Goal: Information Seeking & Learning: Compare options

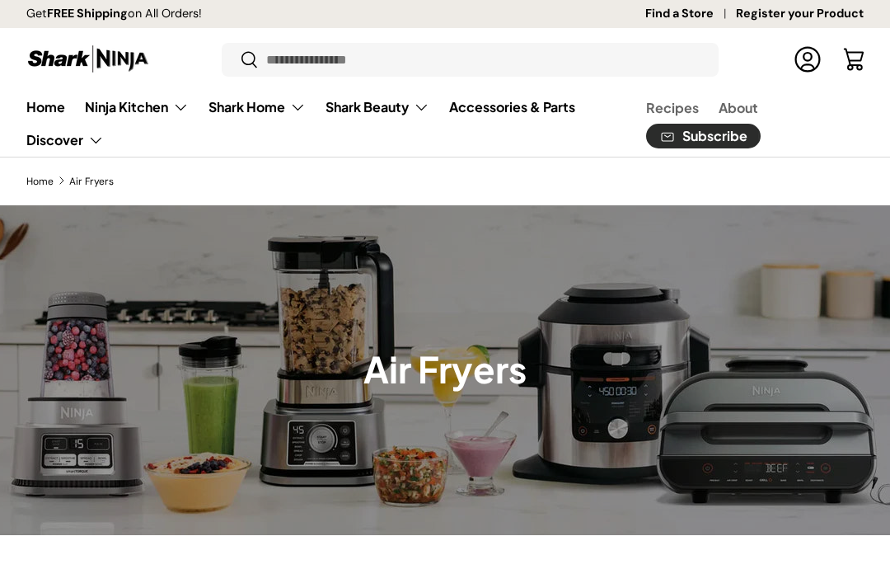
click at [120, 106] on summary "Ninja Kitchen" at bounding box center [137, 107] width 124 height 33
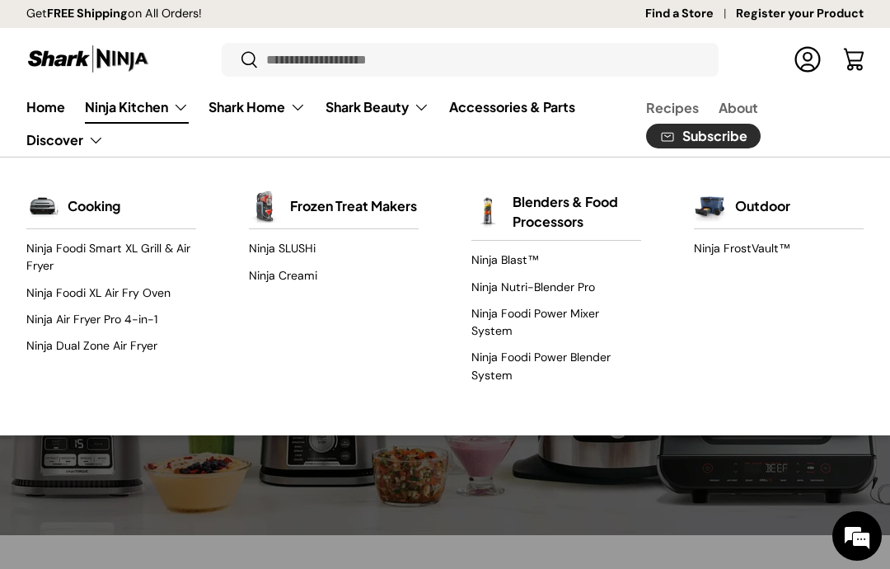
click at [54, 208] on img "Primary" at bounding box center [42, 206] width 33 height 33
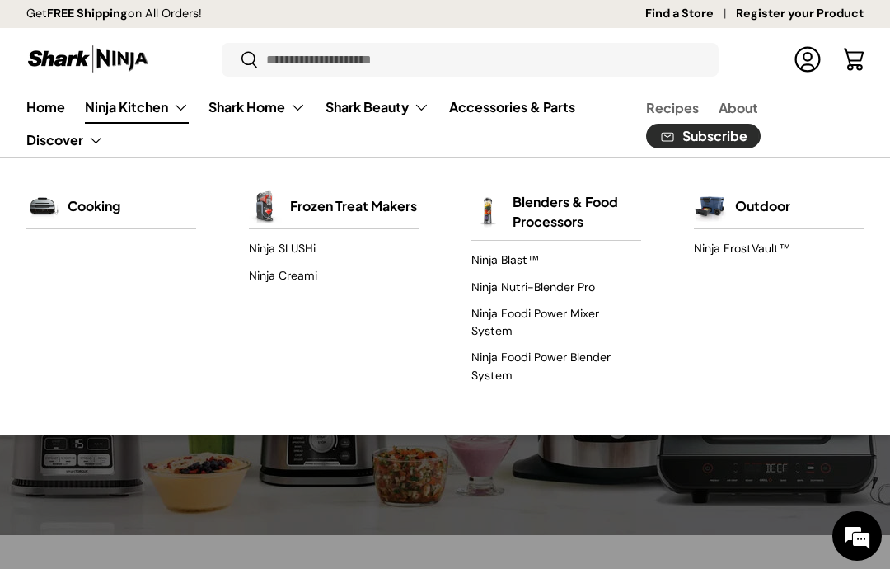
click at [54, 185] on div "Cooking" at bounding box center [111, 206] width 170 height 45
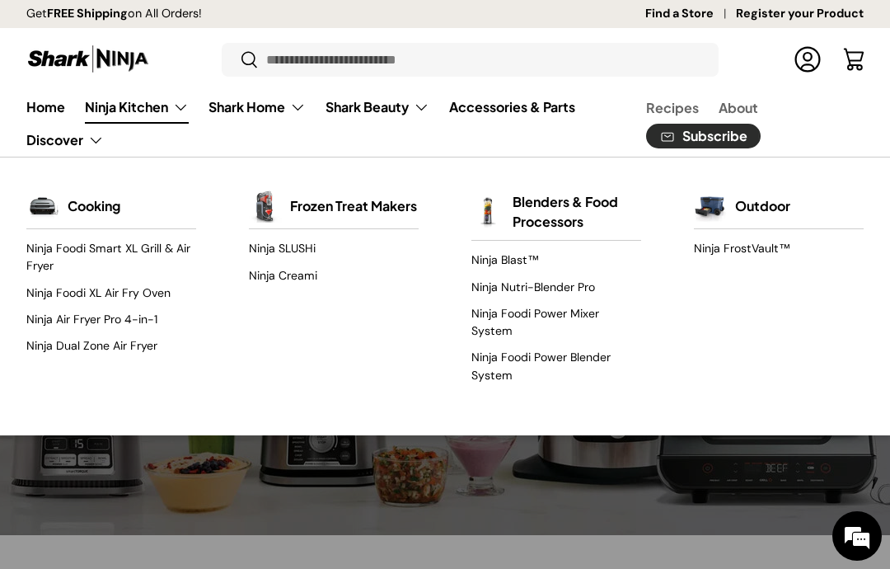
click at [50, 297] on link "Ninja Foodi XL Air Fry Oven" at bounding box center [111, 292] width 170 height 26
click at [23, 318] on div "Back Ninja Kitchen Cooking Ninja Foodi Smart XL Grill & Air Fryer Ninja Foodi X…" at bounding box center [445, 297] width 890 height 226
click at [61, 328] on link "Ninja Air Fryer Pro 4-in-1" at bounding box center [111, 319] width 170 height 26
click at [35, 264] on link "Ninja Foodi Smart XL Grill & Air Fryer" at bounding box center [111, 258] width 170 height 44
click at [33, 346] on link "Ninja Dual Zone Air Fryer" at bounding box center [111, 346] width 170 height 26
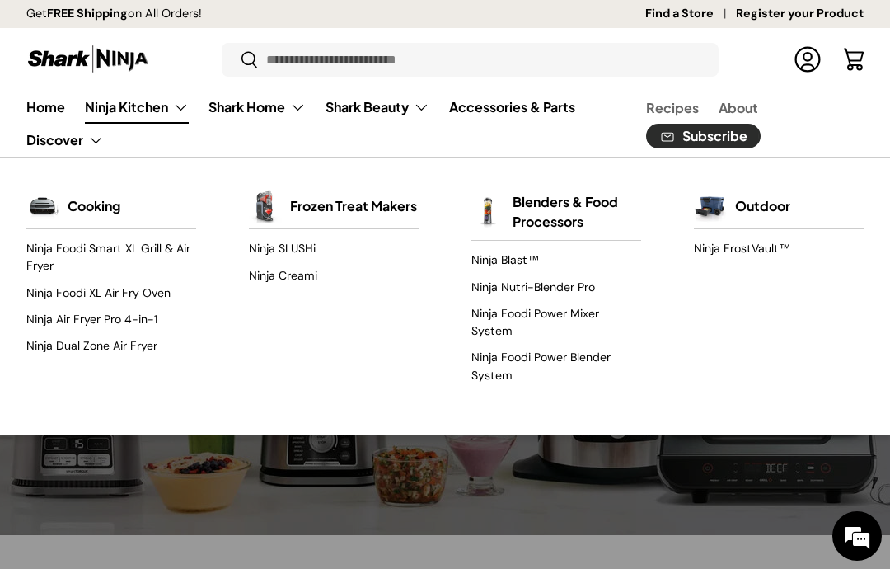
click at [242, 111] on summary "Shark Home" at bounding box center [257, 107] width 117 height 33
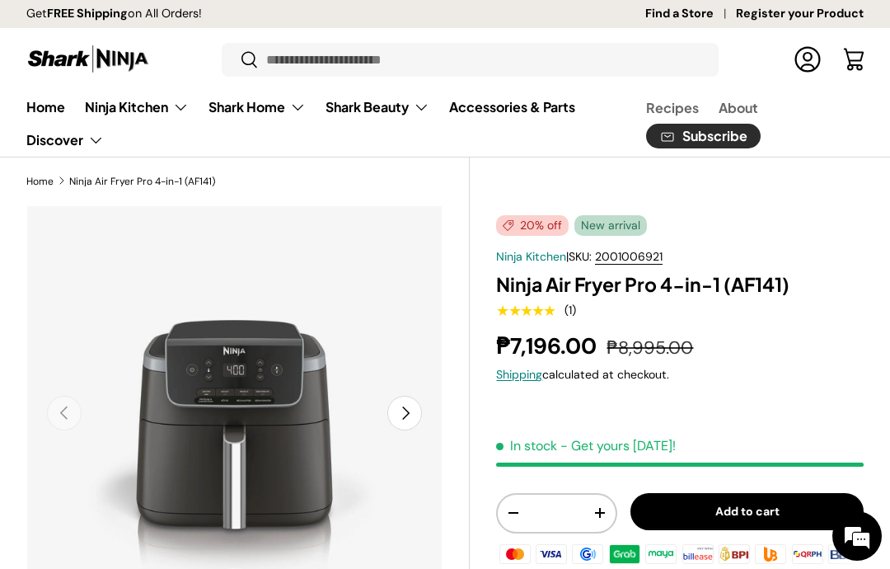
click at [397, 417] on button "Next" at bounding box center [404, 413] width 35 height 35
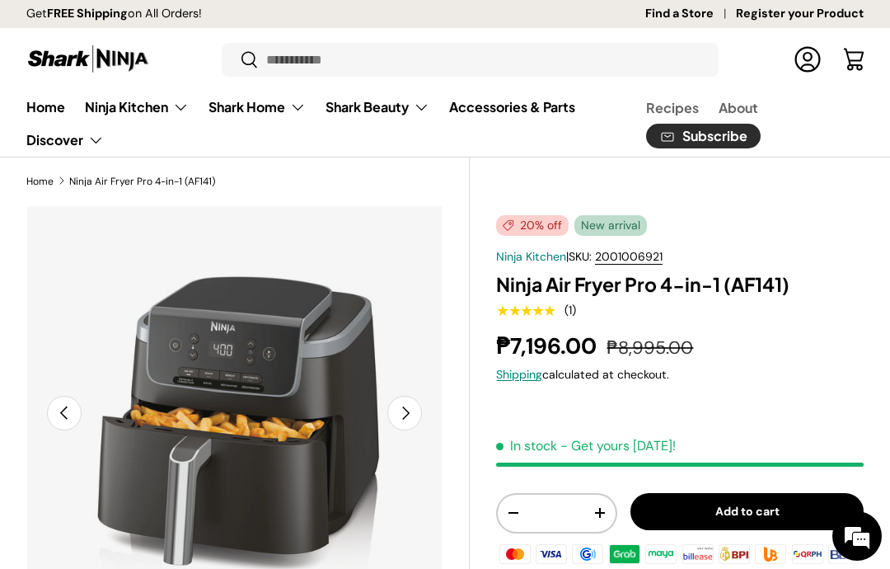
click at [414, 425] on button "Next" at bounding box center [404, 413] width 35 height 35
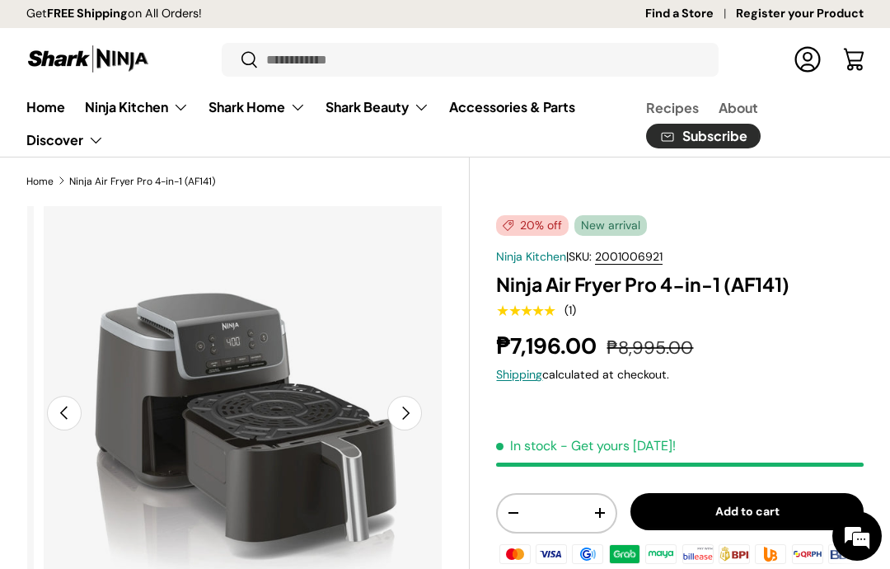
scroll to position [0, 850]
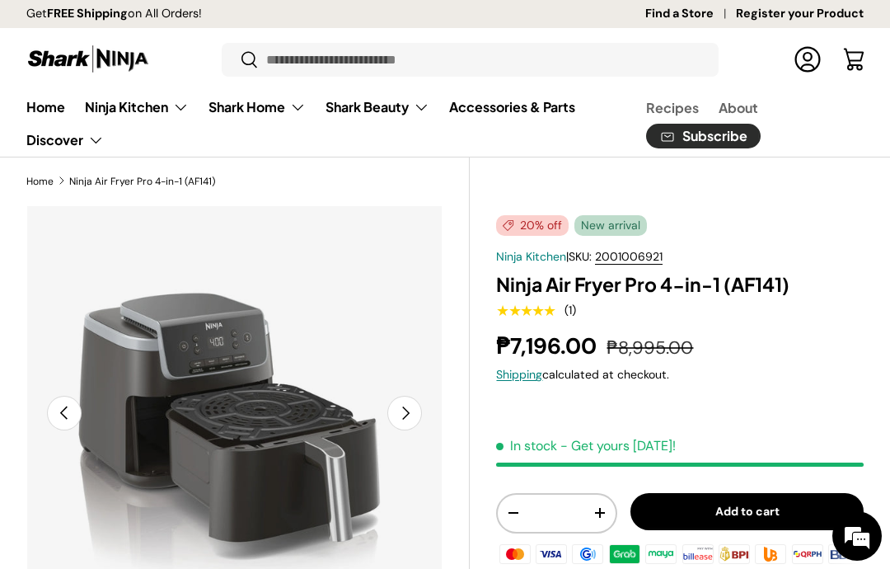
click at [416, 411] on button "Next" at bounding box center [404, 413] width 35 height 35
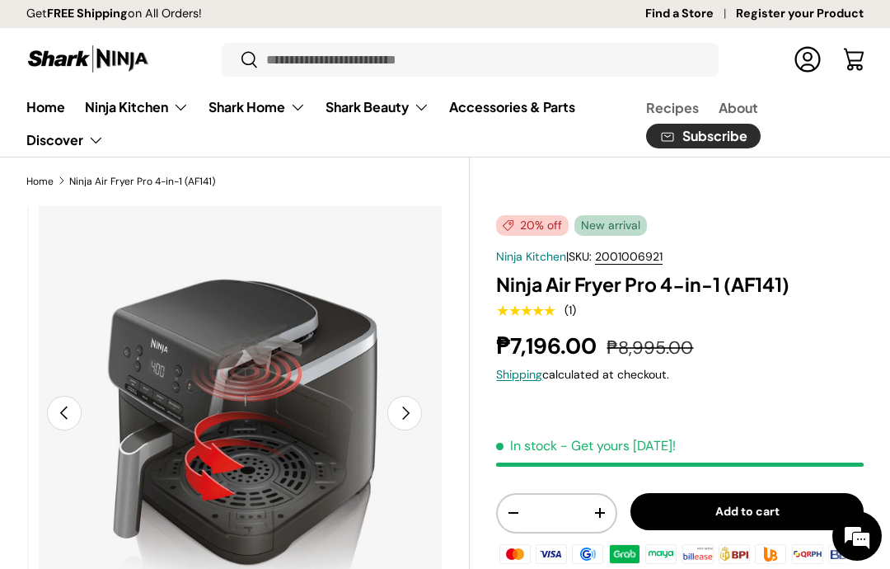
scroll to position [0, 1275]
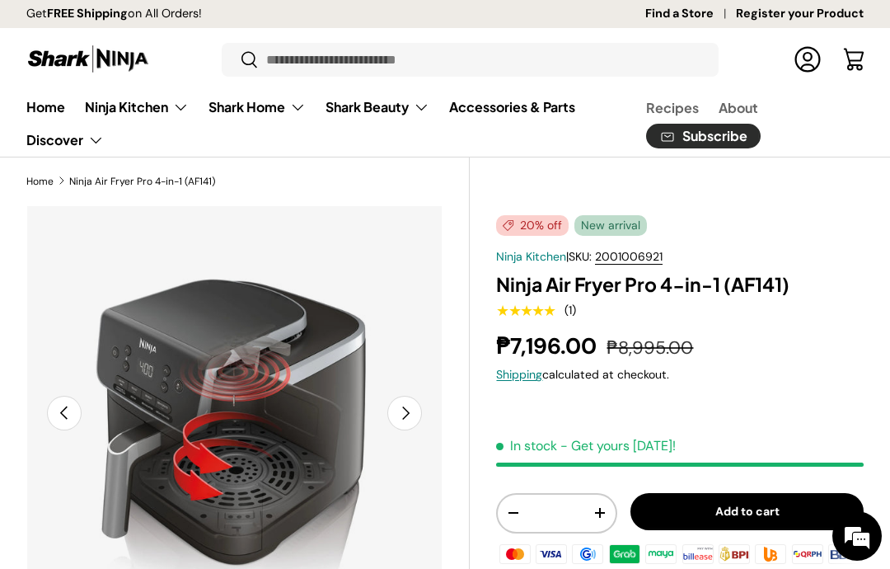
click at [413, 410] on button "Next" at bounding box center [404, 413] width 35 height 35
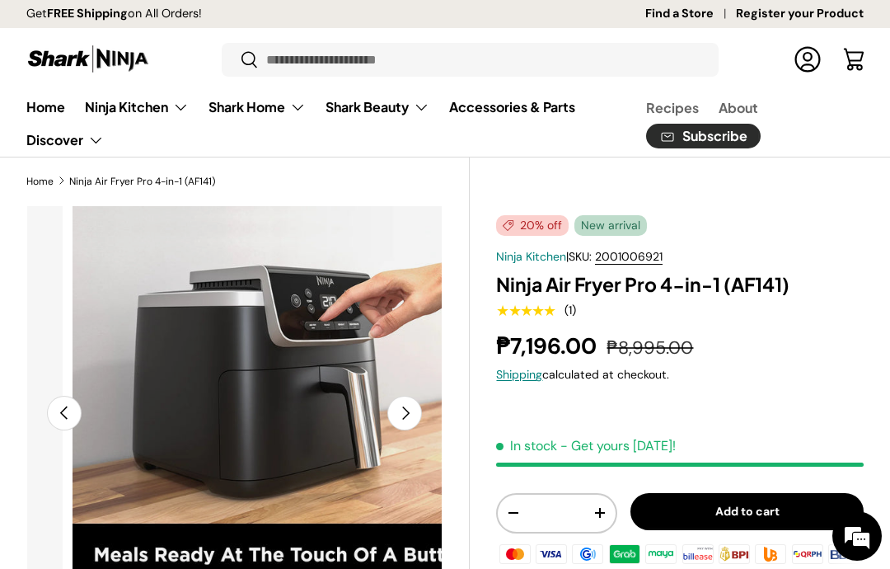
scroll to position [0, 1700]
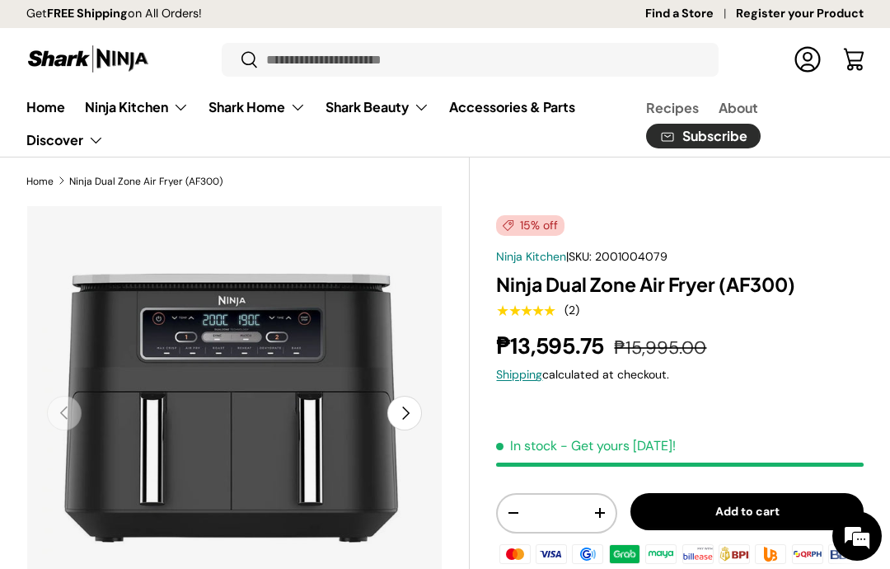
click at [406, 408] on button "Next" at bounding box center [404, 413] width 35 height 35
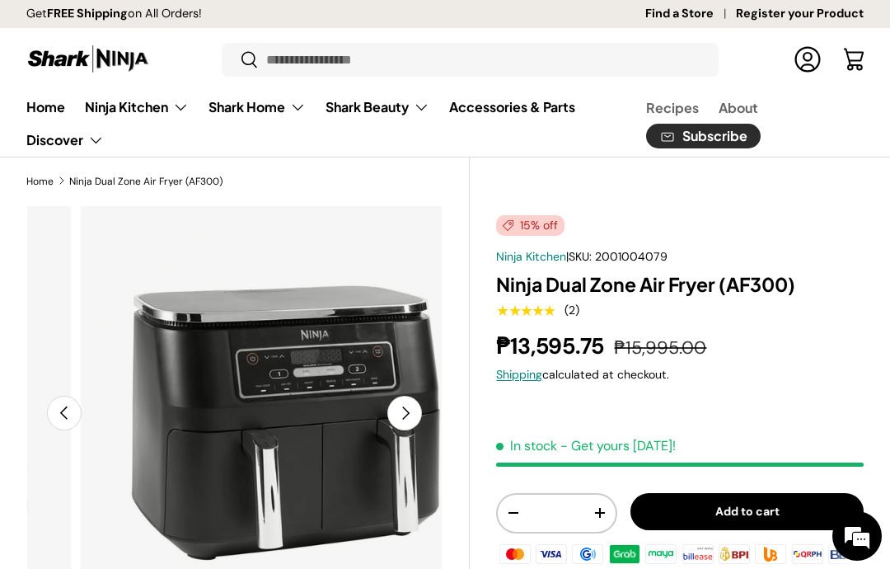
scroll to position [0, 425]
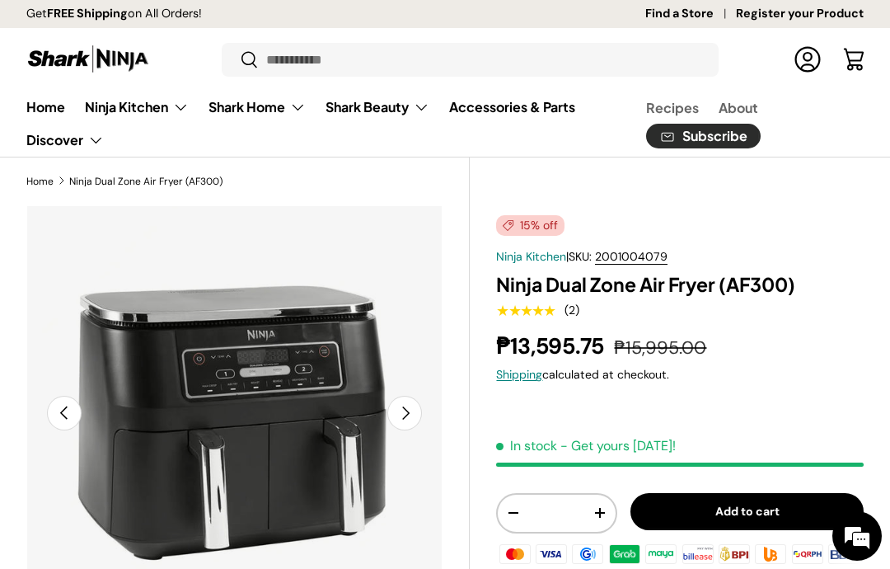
click at [420, 419] on button "Next" at bounding box center [404, 413] width 35 height 35
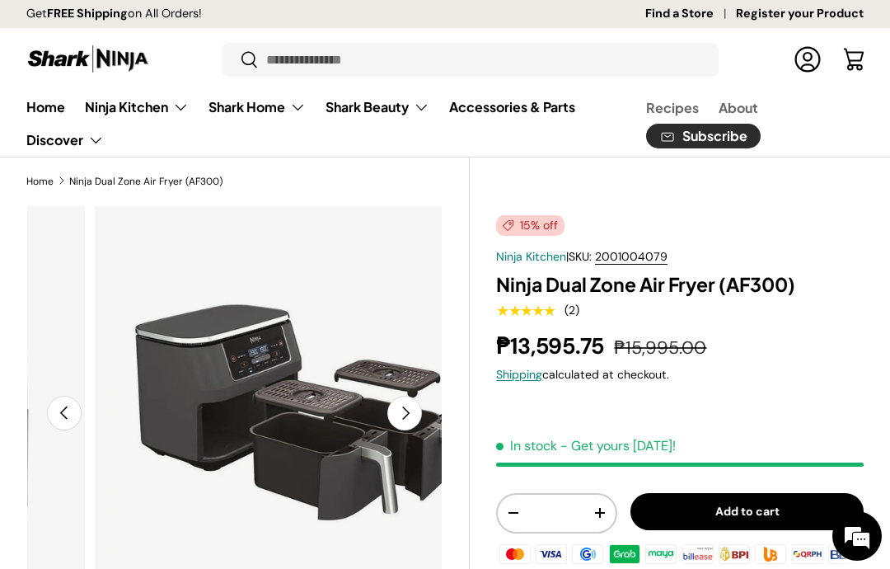
scroll to position [0, 850]
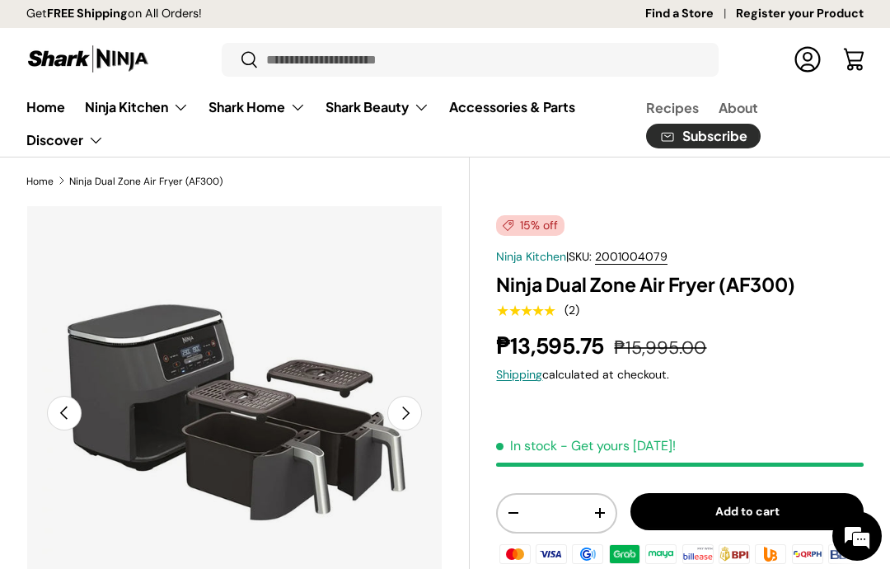
click at [415, 421] on button "Next" at bounding box center [404, 413] width 35 height 35
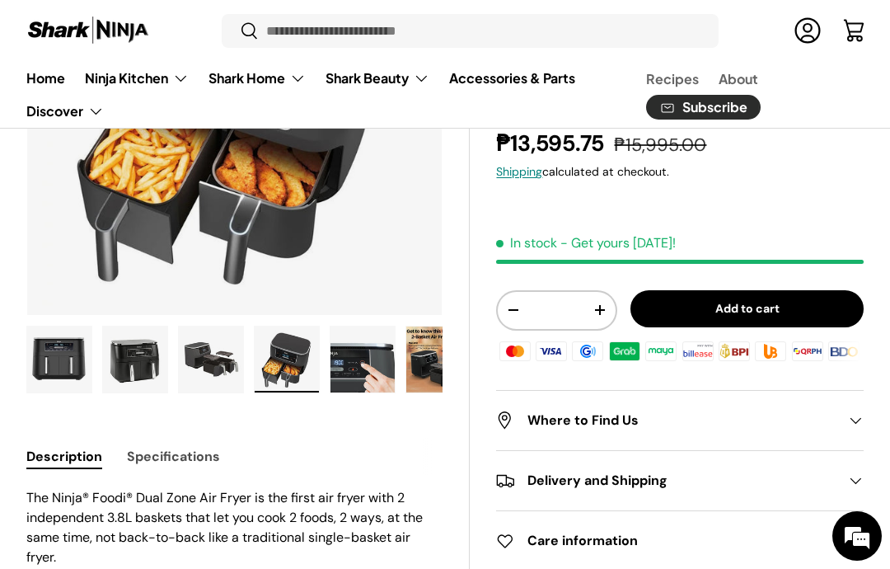
scroll to position [312, 0]
